Goal: Task Accomplishment & Management: Manage account settings

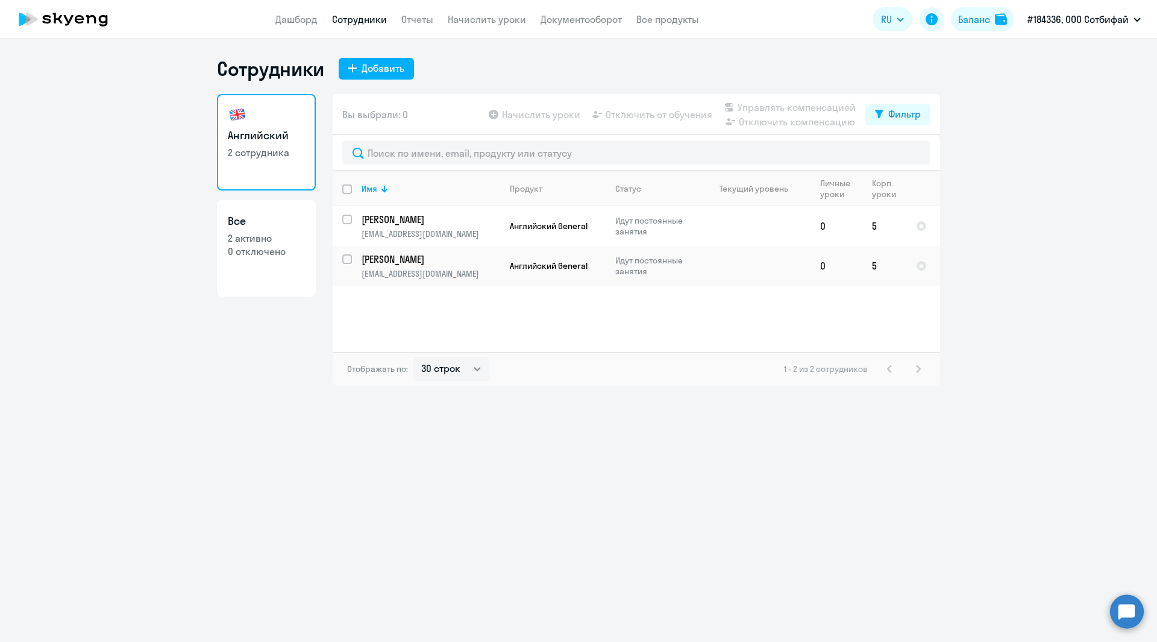
select select "30"
click at [368, 69] on div "Добавить" at bounding box center [382, 68] width 43 height 14
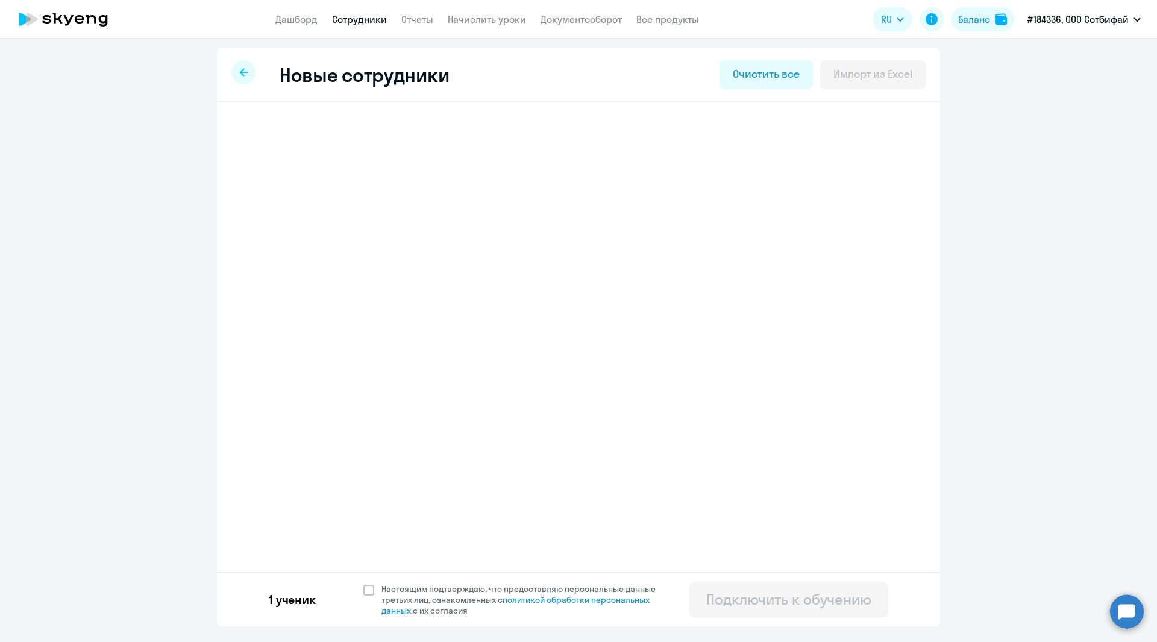
select select "english_adult_not_native_speaker"
select select "3"
click at [261, 131] on svg-icon at bounding box center [264, 136] width 14 height 14
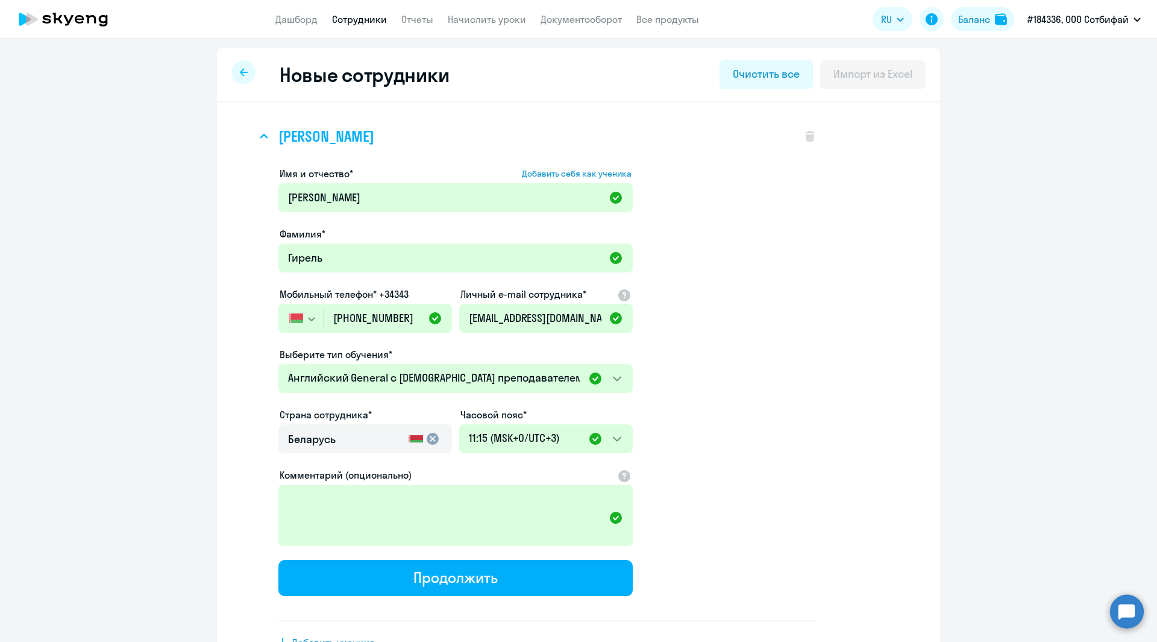
click at [261, 131] on svg-icon at bounding box center [264, 136] width 14 height 14
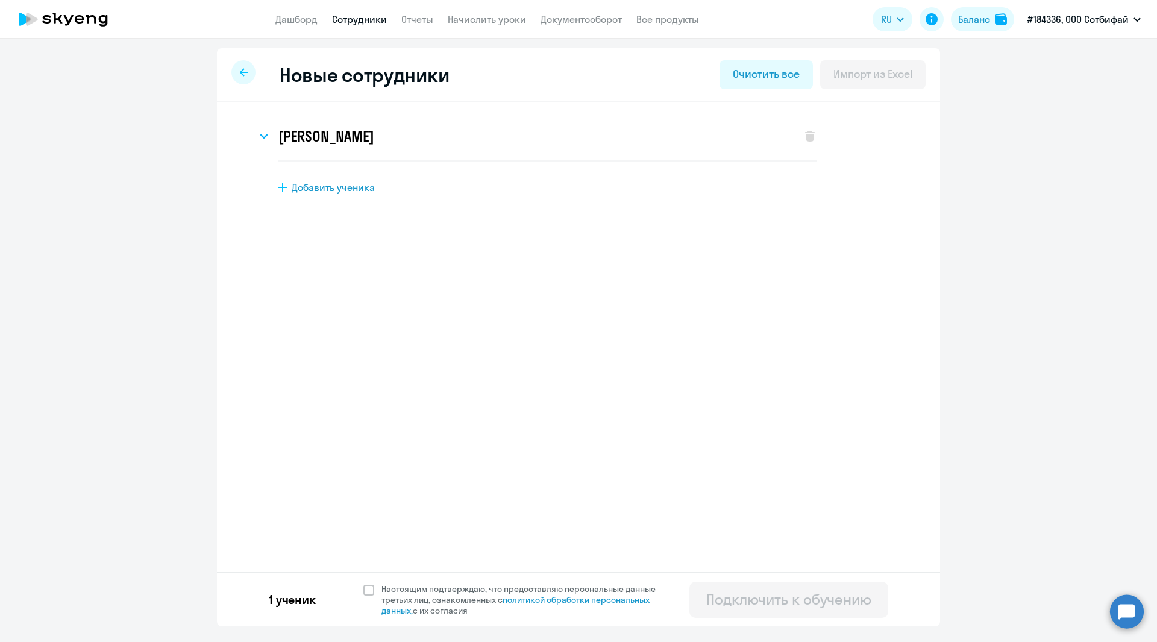
click at [239, 72] on div at bounding box center [243, 72] width 24 height 24
select select "30"
